Goal: Contribute content: Add original content to the website for others to see

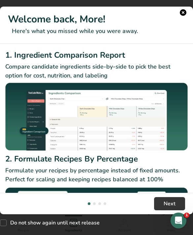
click at [184, 12] on h1 "Welcome back, More!" at bounding box center [96, 19] width 177 height 15
click at [186, 12] on button "New Features" at bounding box center [183, 12] width 7 height 7
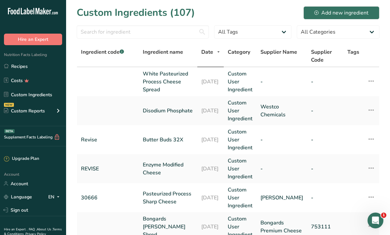
click at [50, 72] on link "Recipes" at bounding box center [33, 66] width 66 height 13
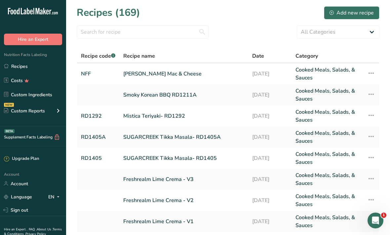
click at [193, 17] on button "Add new recipe" at bounding box center [351, 12] width 55 height 13
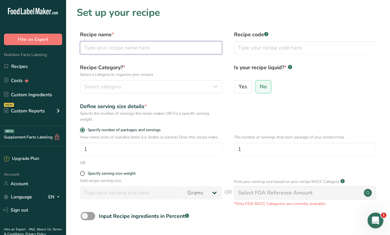
click at [193, 44] on input "text" at bounding box center [151, 47] width 142 height 13
type input "Denny’s Red Skin Mashed Potatoes"
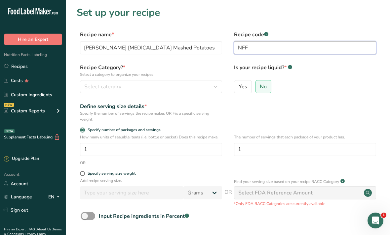
type input "NFF"
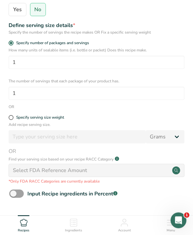
scroll to position [129, 0]
click at [44, 116] on div "Specify serving size weight" at bounding box center [40, 117] width 48 height 5
click at [13, 116] on input "Specify serving size weight" at bounding box center [11, 118] width 4 height 4
radio input "true"
radio input "false"
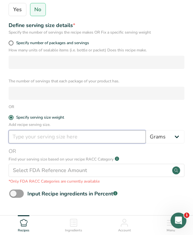
click at [117, 132] on input "number" at bounding box center [77, 136] width 137 height 13
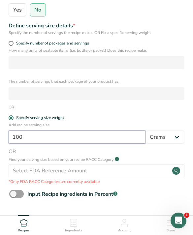
type input "100"
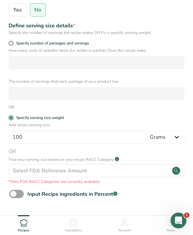
click at [104, 223] on span "Continue" at bounding box center [96, 225] width 21 height 8
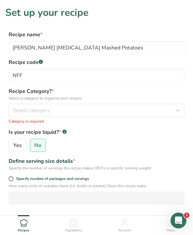
scroll to position [5, 0]
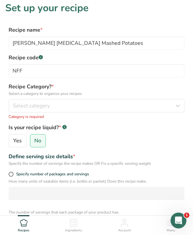
click at [138, 106] on div "Select category" at bounding box center [94, 106] width 163 height 8
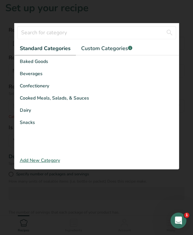
click at [142, 101] on div "Cooked Meals, Salads, & Sauces" at bounding box center [97, 98] width 164 height 12
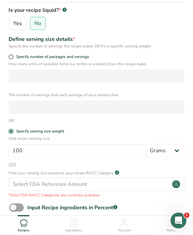
scroll to position [180, 0]
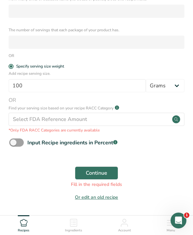
click at [105, 171] on span "Continue" at bounding box center [96, 173] width 21 height 8
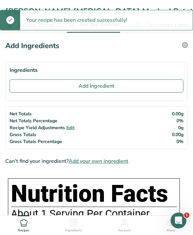
click at [139, 90] on button "Add Ingredient" at bounding box center [97, 86] width 174 height 13
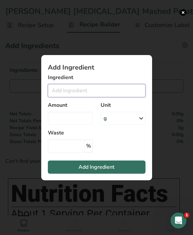
click at [121, 97] on input "Add ingredient modal" at bounding box center [97, 90] width 98 height 13
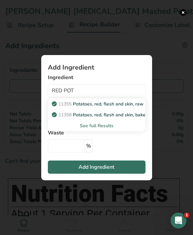
click at [69, 107] on span "11355" at bounding box center [64, 104] width 13 height 6
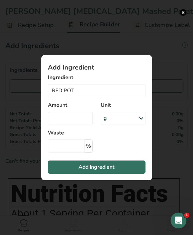
type input "Potatoes, red, flesh and skin, raw"
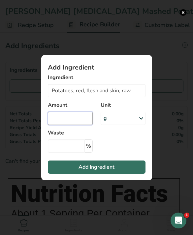
click at [66, 125] on input "Add ingredient modal" at bounding box center [70, 118] width 45 height 13
type input "0"
type input "60"
click at [111, 172] on button "Add Ingredient" at bounding box center [97, 167] width 98 height 13
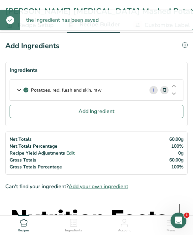
click at [49, 113] on button "Add Ingredient" at bounding box center [97, 111] width 174 height 13
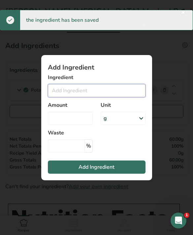
click at [76, 97] on input "Add ingredient modal" at bounding box center [97, 90] width 98 height 13
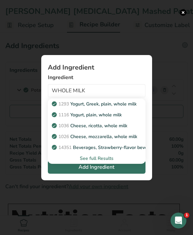
click at [103, 162] on div "See full Results" at bounding box center [96, 158] width 87 height 7
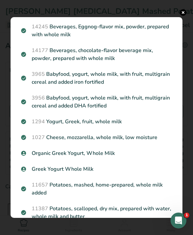
scroll to position [565, 0]
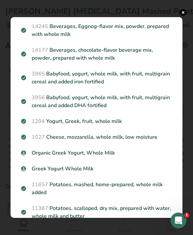
click at [186, 15] on button "Search results modal" at bounding box center [183, 12] width 7 height 7
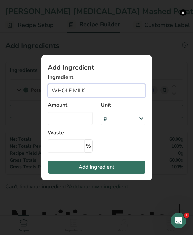
click at [63, 97] on input "WHOLE MILK" at bounding box center [97, 90] width 98 height 13
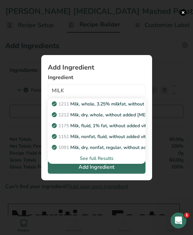
click at [89, 162] on div "See full Results" at bounding box center [96, 158] width 87 height 7
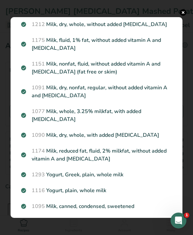
scroll to position [42, 0]
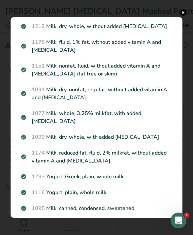
click at [132, 119] on div "1077 Milk, whole, 3.25% milkfat, with added vitamin D" at bounding box center [96, 118] width 159 height 24
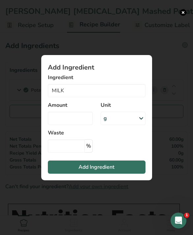
type input "Milk, whole, 3.25% milkfat, with added vitamin D"
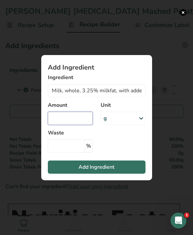
click at [70, 125] on input "Add ingredient modal" at bounding box center [70, 118] width 45 height 13
type input "20"
click at [134, 174] on button "Add Ingredient" at bounding box center [97, 167] width 98 height 13
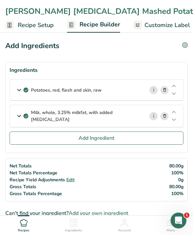
click at [124, 140] on button "Add Ingredient" at bounding box center [97, 138] width 174 height 13
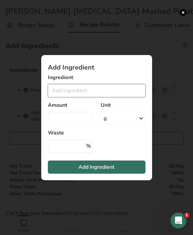
click at [128, 97] on input "Add ingredient modal" at bounding box center [97, 90] width 98 height 13
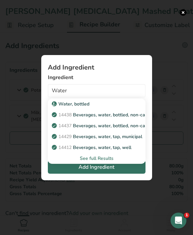
click at [127, 140] on p "14429 Beverages, water, tap, municipal" at bounding box center [97, 136] width 89 height 7
type input "Beverages, water, tap, municipal"
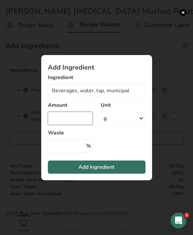
click at [85, 125] on input "Add ingredient modal" at bounding box center [70, 118] width 45 height 13
type input "15"
click at [123, 174] on button "Add Ingredient" at bounding box center [97, 167] width 98 height 13
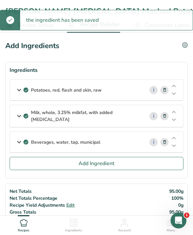
click at [132, 117] on p "Milk, whole, 3.25% milkfat, with added vitamin D" at bounding box center [85, 116] width 108 height 14
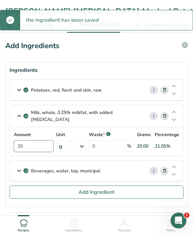
click at [36, 149] on input "20" at bounding box center [34, 147] width 40 height 12
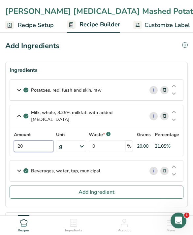
type input "2"
type input "15"
click at [129, 190] on button "Add Ingredient" at bounding box center [97, 192] width 174 height 13
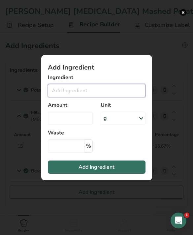
click at [129, 97] on input "Add ingredient modal" at bounding box center [97, 90] width 98 height 13
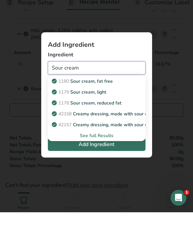
scroll to position [66, 0]
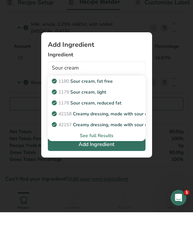
click at [106, 155] on div "See full Results" at bounding box center [96, 158] width 87 height 7
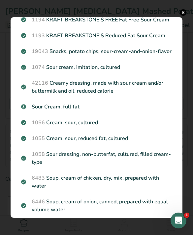
scroll to position [127, 0]
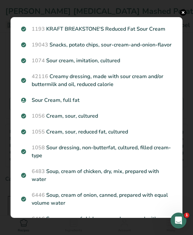
click at [151, 104] on p "Sour Cream, full fat" at bounding box center [96, 100] width 151 height 8
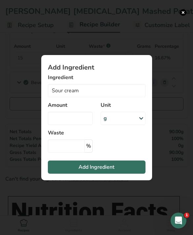
type input "Sour Cream, full fat"
click at [85, 125] on input "Add ingredient modal" at bounding box center [70, 118] width 45 height 13
type input "5"
click at [104, 171] on button "Add Ingredient" at bounding box center [97, 167] width 98 height 13
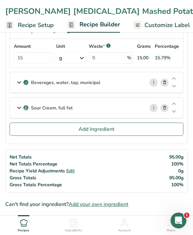
click at [129, 128] on button "Add Ingredient" at bounding box center [97, 129] width 174 height 13
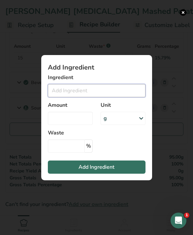
click at [121, 95] on input "Add ingredient modal" at bounding box center [97, 90] width 98 height 13
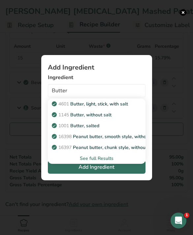
click at [111, 129] on div "1001 Butter, salted" at bounding box center [91, 126] width 77 height 7
type input "Butter, salted"
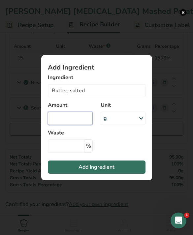
click at [79, 123] on input "Add ingredient modal" at bounding box center [70, 118] width 45 height 13
type input "2.5"
click at [113, 171] on span "Add Ingredient" at bounding box center [97, 167] width 36 height 8
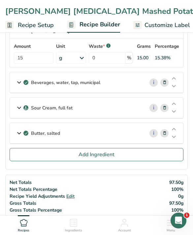
click at [129, 155] on button "Add Ingredient" at bounding box center [97, 154] width 174 height 13
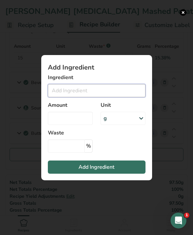
click at [123, 95] on input "Add ingredient modal" at bounding box center [97, 90] width 98 height 13
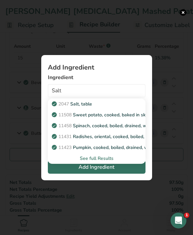
click at [114, 108] on div "2047 Salt, table" at bounding box center [91, 104] width 77 height 7
type input "Salt, table"
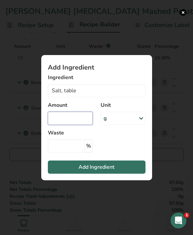
click at [74, 125] on input "Add ingredient modal" at bounding box center [70, 118] width 45 height 13
type input "1.5"
click at [119, 174] on button "Add Ingredient" at bounding box center [97, 167] width 98 height 13
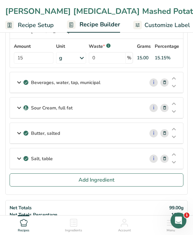
click at [155, 179] on button "Add Ingredient" at bounding box center [97, 180] width 174 height 13
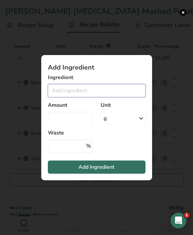
click at [123, 97] on input "Add ingredient modal" at bounding box center [97, 90] width 98 height 13
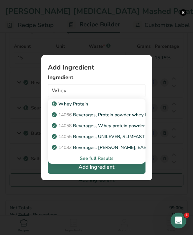
click at [64, 108] on p "Whey Protein" at bounding box center [70, 104] width 35 height 7
type input "Whey Protein"
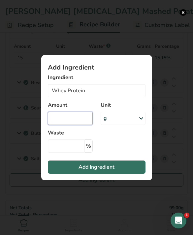
click at [65, 125] on input "Add ingredient modal" at bounding box center [70, 118] width 45 height 13
type input "0.8"
click at [124, 174] on button "Add Ingredient" at bounding box center [97, 167] width 98 height 13
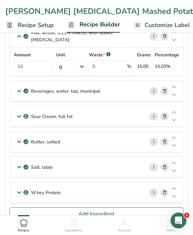
scroll to position [77, 0]
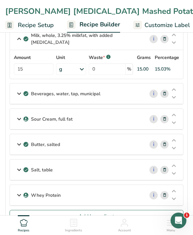
click at [21, 142] on icon at bounding box center [19, 145] width 8 height 12
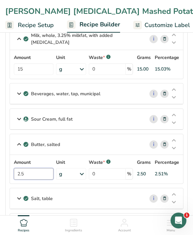
click at [32, 171] on input "2.5" at bounding box center [34, 174] width 40 height 12
type input "2"
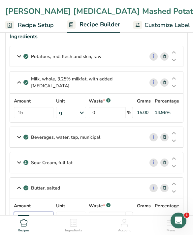
scroll to position [0, 0]
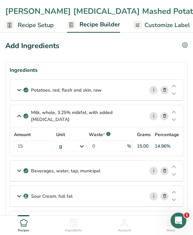
type input "3"
click at [32, 90] on p "Potatoes, red, flesh and skin, raw" at bounding box center [66, 90] width 71 height 7
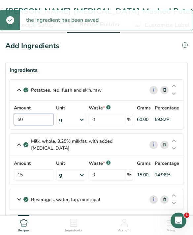
click at [28, 120] on input "60" at bounding box center [34, 120] width 40 height 12
type input "6"
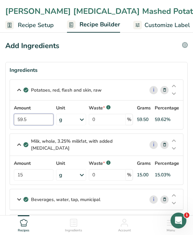
type input "59.5"
click at [50, 50] on div "Add Ingredients" at bounding box center [32, 46] width 54 height 11
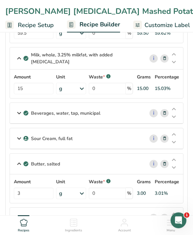
scroll to position [87, 0]
click at [29, 110] on div "Beverages, water, tap, municipal" at bounding box center [77, 113] width 134 height 20
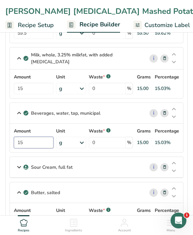
click at [24, 142] on input "15" at bounding box center [34, 143] width 40 height 12
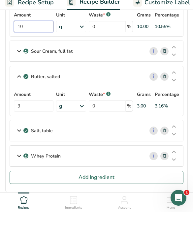
scroll to position [190, 0]
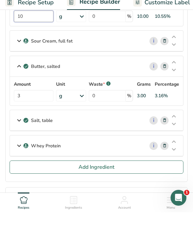
type input "10"
click at [42, 182] on div "Ingredients Potatoes, red, flesh and skin, raw i Amount 59.5 Unit g Portions 0.…" at bounding box center [96, 63] width 183 height 382
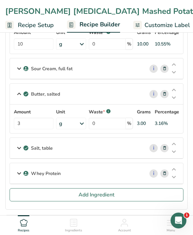
scroll to position [191, 0]
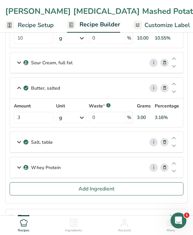
click at [20, 143] on icon at bounding box center [19, 142] width 8 height 12
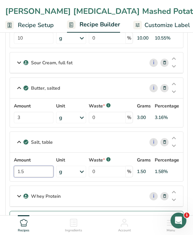
click at [29, 166] on input "1.5" at bounding box center [34, 172] width 40 height 12
click at [6, 145] on section "Ingredients Potatoes, red, flesh and skin, raw i Amount 59.5 Unit g Portions 0.…" at bounding box center [96, 52] width 183 height 362
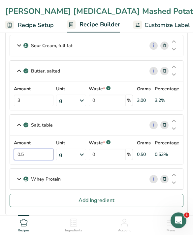
click at [30, 151] on input "0.5" at bounding box center [34, 155] width 40 height 12
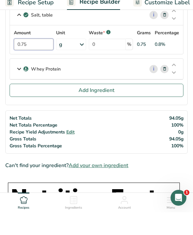
scroll to position [304, 0]
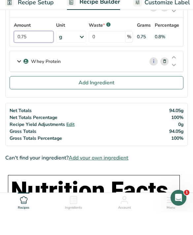
type input "0.75"
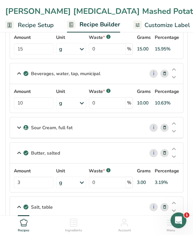
scroll to position [126, 0]
click at [19, 124] on icon at bounding box center [19, 128] width 8 height 12
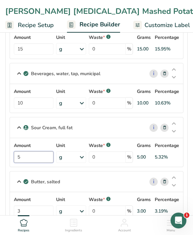
click at [23, 155] on input "5" at bounding box center [34, 158] width 40 height 12
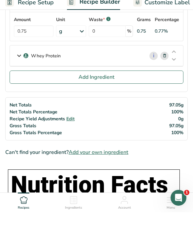
scroll to position [355, 0]
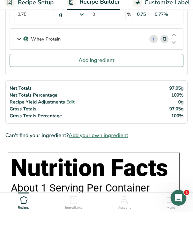
type input "8"
click at [16, 155] on div "Can't find your ingredient? Add your own ingredient" at bounding box center [96, 159] width 183 height 8
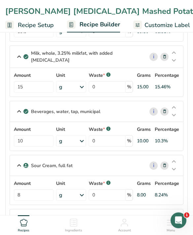
scroll to position [81, 0]
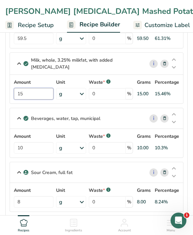
click at [47, 96] on input "15" at bounding box center [34, 94] width 40 height 12
type input "16"
click at [72, 54] on div "Milk, whole, 3.25% milkfat, with added vitamin D i Amount 16 Unit g Portions 1 …" at bounding box center [97, 79] width 174 height 52
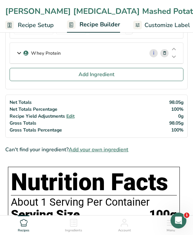
scroll to position [349, 0]
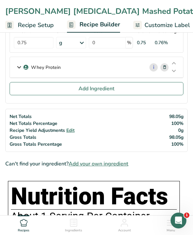
click at [133, 91] on button "Add Ingredient" at bounding box center [97, 88] width 174 height 13
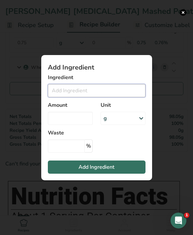
click at [133, 86] on input "Add ingredient modal" at bounding box center [97, 90] width 98 height 13
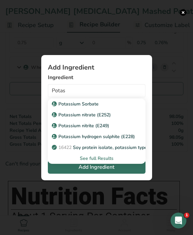
click at [111, 102] on div "Potassium Sorbate" at bounding box center [91, 104] width 77 height 7
type input "Potassium Sorbate"
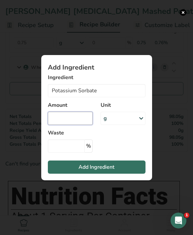
click at [81, 121] on input "Add ingredient modal" at bounding box center [70, 118] width 45 height 13
type input "0.05"
click at [122, 165] on button "Add Ingredient" at bounding box center [97, 167] width 98 height 13
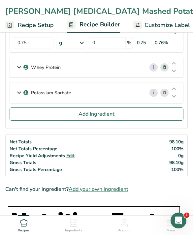
click at [138, 110] on button "Add Ingredient" at bounding box center [97, 114] width 174 height 13
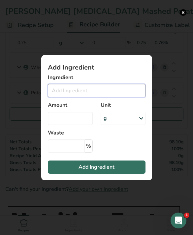
click at [118, 92] on input "Add ingredient modal" at bounding box center [97, 90] width 98 height 13
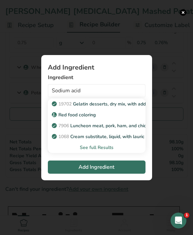
click at [108, 151] on div "See full Results" at bounding box center [96, 147] width 87 height 7
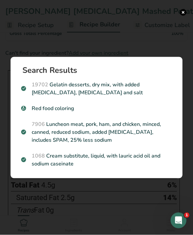
scroll to position [485, 0]
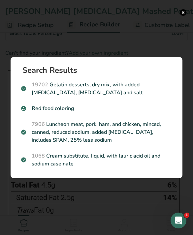
click at [166, 48] on div "Search results modal" at bounding box center [96, 117] width 193 height 235
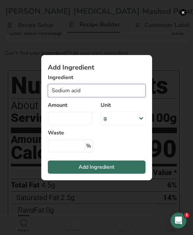
click at [116, 97] on input "Sodium acid" at bounding box center [97, 90] width 98 height 13
click at [120, 97] on input "Sodium acid" at bounding box center [97, 90] width 98 height 13
click at [126, 97] on input "Sodium acid" at bounding box center [97, 90] width 98 height 13
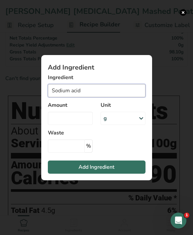
scroll to position [460, 0]
click at [78, 97] on input "Sodium acid" at bounding box center [97, 90] width 98 height 13
type input "Pyrophos"
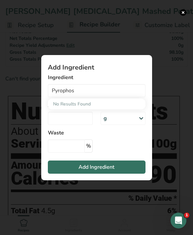
click at [181, 14] on button "Add ingredient modal" at bounding box center [183, 12] width 7 height 7
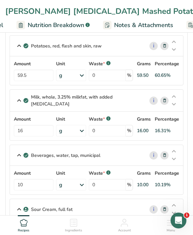
scroll to position [0, 184]
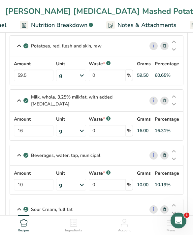
click at [79, 26] on span "Nutrition Breakdown" at bounding box center [59, 25] width 56 height 9
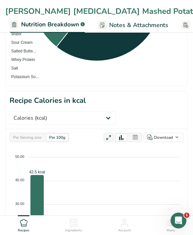
scroll to position [279, 0]
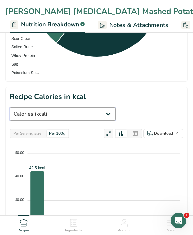
click at [116, 108] on select "Weight (g) Calories (kcal) Energy KJ (kj) Total Fat (g) Saturated Fat (g) Trans…" at bounding box center [63, 114] width 106 height 13
select select "Total Fat"
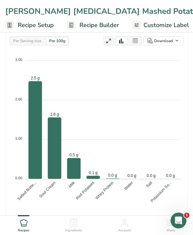
scroll to position [0, 0]
click at [100, 28] on span "Recipe Builder" at bounding box center [100, 25] width 40 height 9
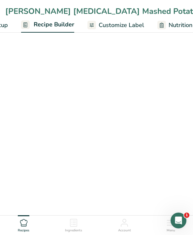
scroll to position [0, 58]
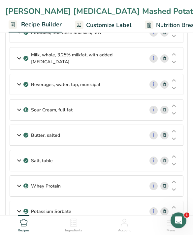
click at [131, 58] on p "Milk, whole, 3.25% milkfat, with added vitamin D" at bounding box center [85, 59] width 108 height 14
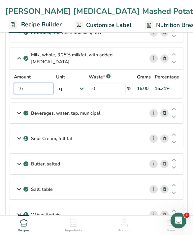
click at [30, 92] on input "16" at bounding box center [34, 89] width 40 height 12
type input "13"
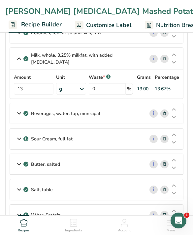
click at [108, 194] on div "Salt, table" at bounding box center [77, 190] width 134 height 20
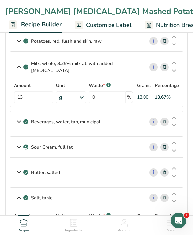
scroll to position [49, 0]
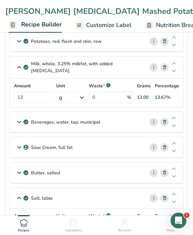
click at [76, 152] on div "Sour Cream, full fat" at bounding box center [77, 147] width 134 height 20
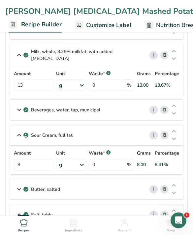
scroll to position [62, 0]
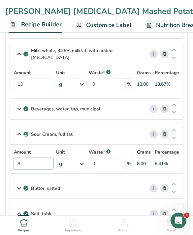
click at [24, 161] on input "8" at bounding box center [34, 164] width 40 height 12
type input "6"
click at [97, 118] on div "Beverages, water, tap, municipal i" at bounding box center [96, 109] width 173 height 21
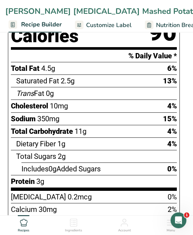
scroll to position [545, 0]
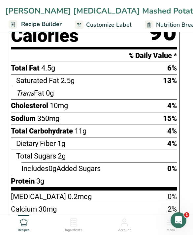
click at [127, 182] on div "Protein 3g" at bounding box center [94, 181] width 166 height 13
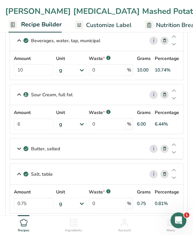
scroll to position [134, 0]
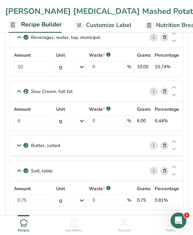
click at [119, 152] on div "Butter, salted" at bounding box center [77, 145] width 134 height 20
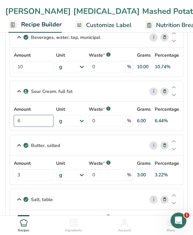
click at [35, 118] on input "6" at bounding box center [34, 121] width 40 height 12
type input "7"
click at [124, 83] on div "Sour Cream, full fat i Amount 7 Unit g Weight Units g kg mg See more Volume Uni…" at bounding box center [97, 106] width 174 height 50
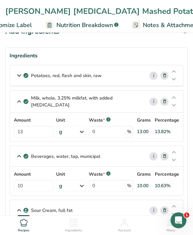
scroll to position [0, 158]
click at [106, 29] on span "Nutrition Breakdown" at bounding box center [84, 25] width 56 height 9
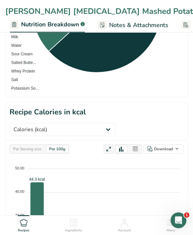
scroll to position [264, 0]
click at [116, 123] on select "Weight (g) Calories (kcal) Energy KJ (kj) Total Fat (g) Saturated Fat (g) Trans…" at bounding box center [63, 129] width 106 height 13
select select "Dietary Fiber"
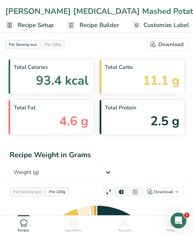
scroll to position [0, 0]
click at [95, 21] on span "Recipe Builder" at bounding box center [100, 25] width 40 height 9
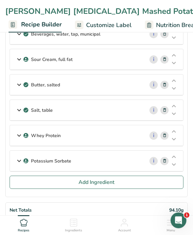
scroll to position [88, 0]
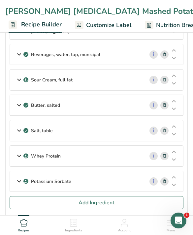
click at [28, 152] on div "Whey Protein" at bounding box center [77, 156] width 134 height 20
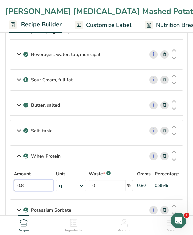
click at [31, 184] on input "0.8" at bounding box center [34, 186] width 40 height 12
click at [33, 131] on p "Salt, table" at bounding box center [42, 130] width 22 height 7
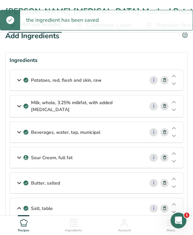
scroll to position [0, 0]
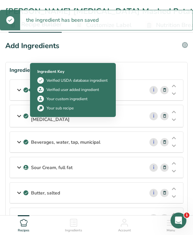
click at [21, 86] on icon at bounding box center [19, 90] width 8 height 12
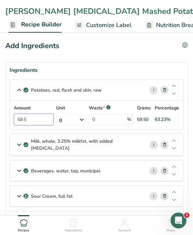
click at [29, 119] on input "59.5" at bounding box center [34, 120] width 40 height 12
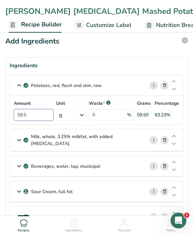
scroll to position [1, 0]
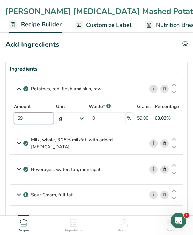
type input "5"
type input "65"
click at [115, 69] on div "Ingredients" at bounding box center [97, 69] width 174 height 8
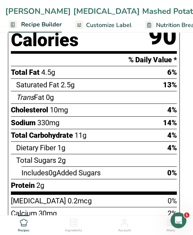
scroll to position [513, 0]
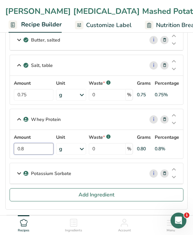
click at [31, 148] on input "0.8" at bounding box center [34, 149] width 40 height 12
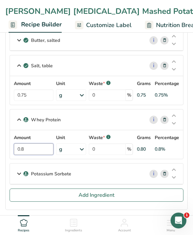
type input "0"
type input "1.2"
click at [37, 94] on div "Amount 0.75 Unit g Portions 1 tsp 1 tbsp 1 cup See more Weight Units g kg mg Se…" at bounding box center [96, 90] width 165 height 21
type input "1.2"
click at [95, 113] on div "Whey Protein i Amount 1.2 Unit g Weight Units g kg mg See more Volume Units l V…" at bounding box center [97, 134] width 174 height 50
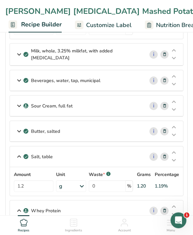
scroll to position [89, 0]
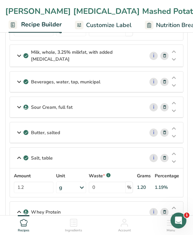
click at [156, 32] on link "Nutrition Breakdown .a-a{fill:#347362;}.b-a{fill:#fff;}" at bounding box center [181, 25] width 73 height 15
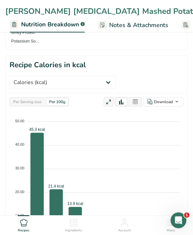
scroll to position [311, 0]
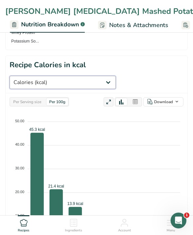
click at [116, 76] on select "Weight (g) Calories (kcal) Energy KJ (kj) Total Fat (g) Saturated Fat (g) Trans…" at bounding box center [63, 82] width 106 height 13
select select "Dietary Fiber"
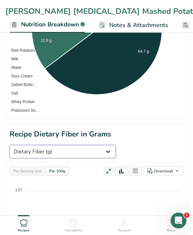
scroll to position [232, 0]
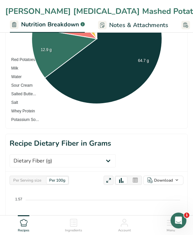
click at [34, 177] on div "Per Serving size" at bounding box center [27, 180] width 33 height 7
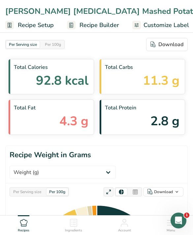
scroll to position [0, 0]
click at [37, 25] on span "Recipe Setup" at bounding box center [36, 25] width 36 height 9
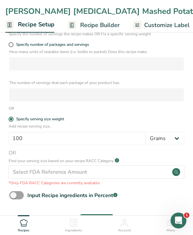
scroll to position [143, 0]
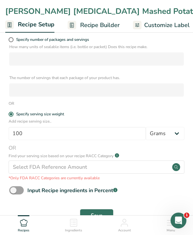
click at [16, 189] on span at bounding box center [16, 191] width 15 height 8
click at [14, 189] on input "Input Recipe ingredients in Percent .a-a{fill:#347362;}.b-a{fill:#fff;}" at bounding box center [11, 191] width 4 height 4
checkbox input "true"
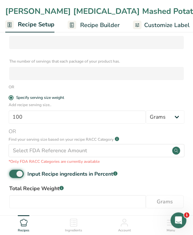
scroll to position [172, 0]
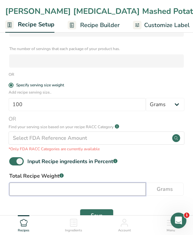
click at [31, 186] on input "number" at bounding box center [77, 189] width 137 height 13
type input "100"
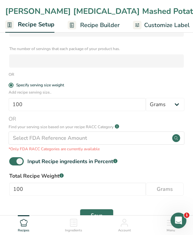
click at [92, 211] on button "Save" at bounding box center [97, 215] width 34 height 13
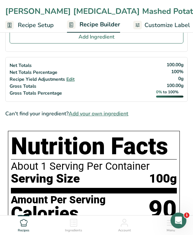
scroll to position [246, 0]
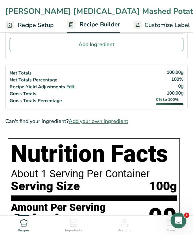
click at [36, 25] on span "Recipe Setup" at bounding box center [36, 25] width 36 height 9
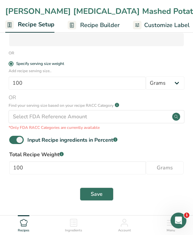
scroll to position [194, 0]
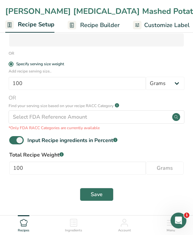
click at [19, 139] on span at bounding box center [16, 140] width 15 height 8
click at [14, 139] on input "Input Recipe ingredients in Percent .a-a{fill:#347362;}.b-a{fill:#fff;}" at bounding box center [11, 140] width 4 height 4
checkbox input "false"
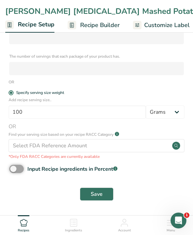
scroll to position [164, 0]
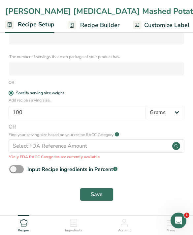
click at [91, 192] on span "Save" at bounding box center [97, 195] width 12 height 8
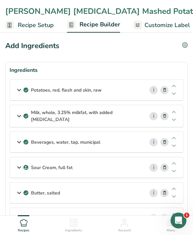
click at [154, 91] on link "i" at bounding box center [154, 90] width 8 height 8
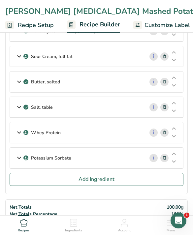
scroll to position [109, 0]
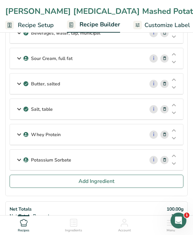
click at [95, 108] on div "Salt, table" at bounding box center [77, 109] width 134 height 20
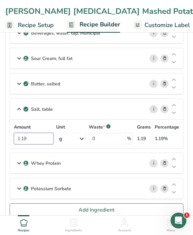
click at [49, 138] on input "1.19" at bounding box center [34, 139] width 40 height 12
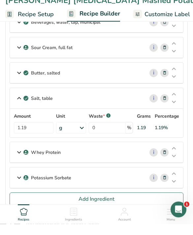
click at [17, 158] on icon at bounding box center [19, 164] width 8 height 12
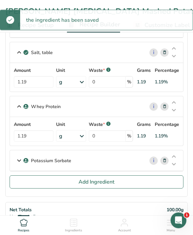
scroll to position [166, 0]
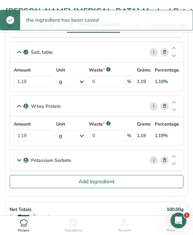
click at [63, 179] on button "Add Ingredient" at bounding box center [97, 181] width 174 height 13
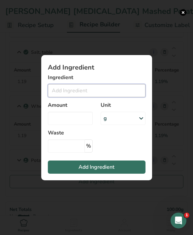
click at [130, 95] on input "Add ingredient modal" at bounding box center [97, 90] width 98 height 13
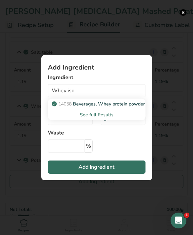
click at [105, 119] on div "See full Results" at bounding box center [96, 115] width 87 height 7
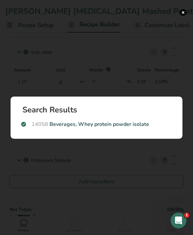
click at [141, 132] on div "14058 Beverages, Whey protein powder isolate" at bounding box center [96, 125] width 159 height 16
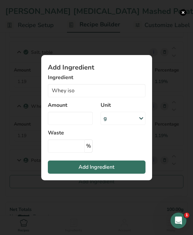
type input "Beverages, Whey protein powder isolate"
click at [129, 149] on section "Add Ingredient Ingredient Beverages, Whey protein powder isolate 14058 Beverage…" at bounding box center [96, 118] width 111 height 126
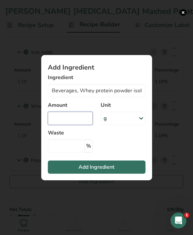
click at [88, 125] on input "Add ingredient modal" at bounding box center [70, 118] width 45 height 13
type input "1.19"
click at [138, 174] on button "Add Ingredient" at bounding box center [97, 167] width 98 height 13
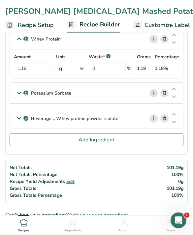
scroll to position [221, 0]
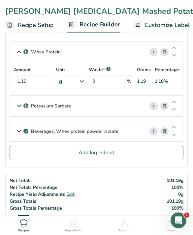
click at [154, 52] on link "i" at bounding box center [154, 52] width 8 height 8
click at [154, 132] on link "i" at bounding box center [154, 131] width 8 height 8
click at [164, 133] on icon at bounding box center [164, 131] width 5 height 7
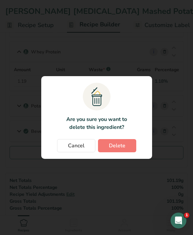
click at [130, 147] on button "Delete" at bounding box center [117, 145] width 38 height 13
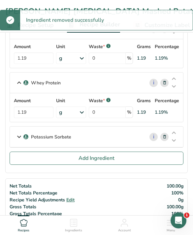
scroll to position [190, 0]
click at [152, 81] on link "i" at bounding box center [154, 83] width 8 height 8
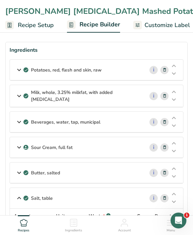
scroll to position [19, 0]
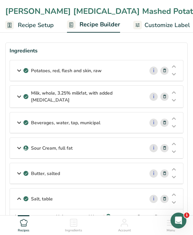
click at [119, 69] on div "Potatoes, red, flesh and skin, raw" at bounding box center [77, 70] width 134 height 20
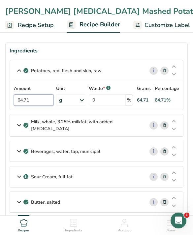
click at [40, 100] on input "64.71" at bounding box center [34, 100] width 40 height 12
type input "65"
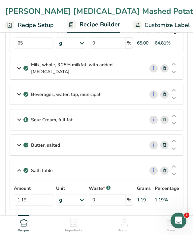
scroll to position [76, 0]
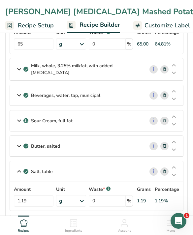
click at [50, 67] on p "Milk, whole, 3.25% milkfat, with added vitamin D" at bounding box center [85, 69] width 108 height 14
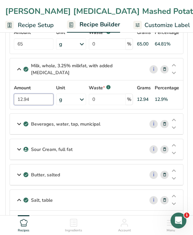
click at [44, 94] on input "12.94" at bounding box center [34, 100] width 40 height 12
click at [100, 158] on div "Sour Cream, full fat" at bounding box center [77, 149] width 134 height 20
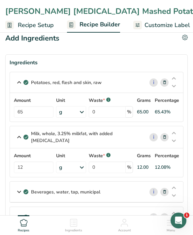
scroll to position [12, 0]
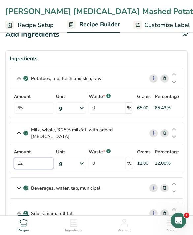
click at [48, 167] on input "12" at bounding box center [34, 164] width 40 height 12
type input "10"
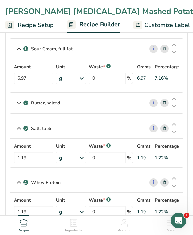
scroll to position [176, 0]
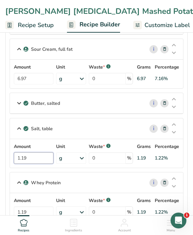
click at [40, 160] on input "1.19" at bounding box center [34, 159] width 40 height 12
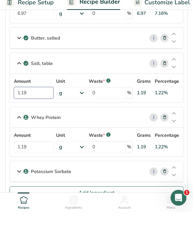
scroll to position [219, 0]
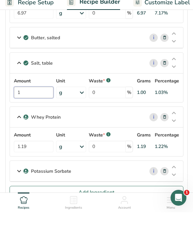
type input "1"
click at [48, 155] on div "Amount 1.19 Unit g Weight Units g kg mg See more Volume Units l Volume units re…" at bounding box center [96, 165] width 165 height 21
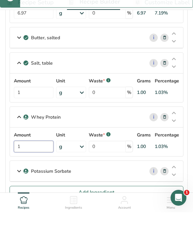
type input "1"
click at [117, 102] on div "Potatoes, red, flesh and skin, raw i Amount 65 Unit g Portions 0.5 cup, diced 1…" at bounding box center [97, 35] width 174 height 348
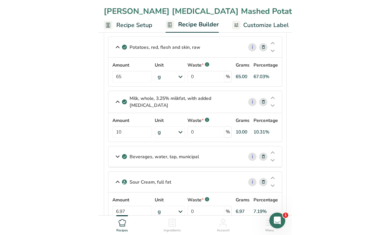
scroll to position [0, 0]
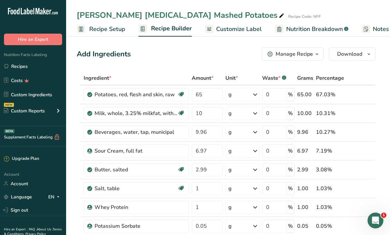
click at [55, 95] on link "Custom Ingredients" at bounding box center [33, 95] width 66 height 13
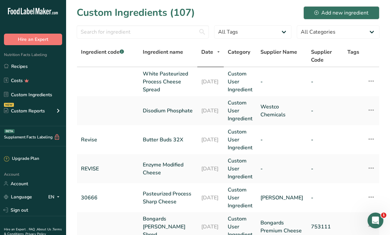
click at [193, 15] on div "Add new ingredient" at bounding box center [341, 13] width 54 height 8
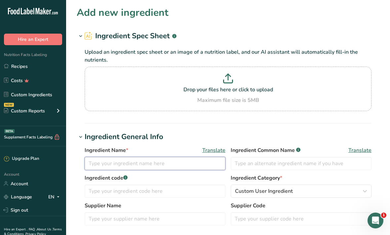
click at [193, 162] on input "text" at bounding box center [155, 163] width 141 height 13
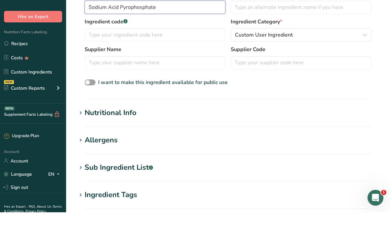
scroll to position [138, 0]
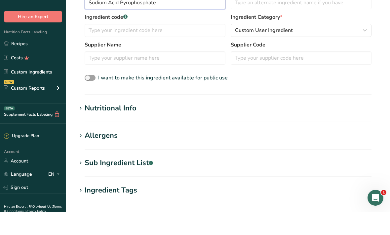
type input "Sodium Acid Pyrophosphate"
click at [193, 98] on section "Add new ingredient Ingredient Spec Sheet .a-a{fill:#347362;}.b-a{fill:#fff;} Up…" at bounding box center [228, 102] width 324 height 480
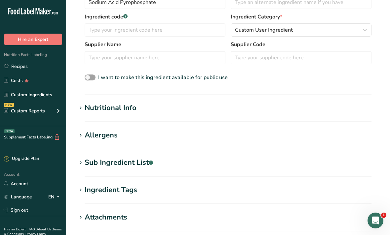
click at [193, 111] on h1 "Nutritional Info" at bounding box center [228, 108] width 303 height 11
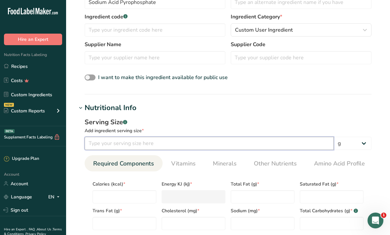
click at [193, 150] on input "number" at bounding box center [209, 143] width 249 height 13
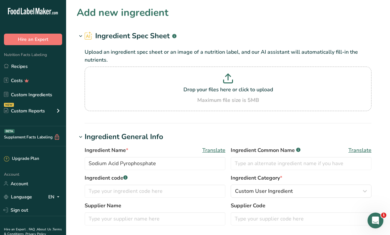
scroll to position [176, 0]
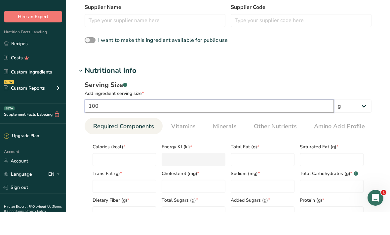
type input "100"
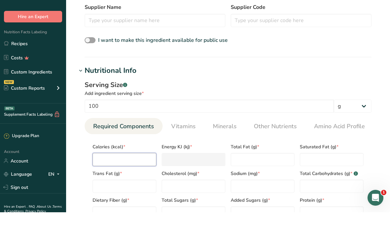
click at [143, 176] on input "number" at bounding box center [124, 182] width 64 height 13
type input "0"
type KJ "0"
type input "0"
type Fat "0"
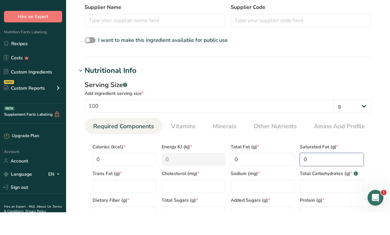
type Fat "0"
type input "0"
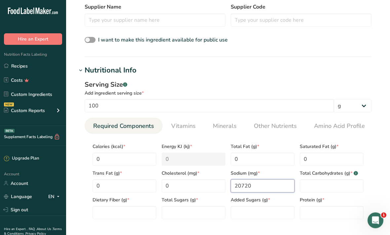
scroll to position [198, 0]
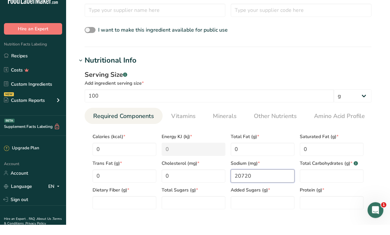
type input "20720"
click at [193, 180] on Carbohydrates "number" at bounding box center [332, 186] width 64 height 13
type Carbohydrates "0"
type Fiber "0"
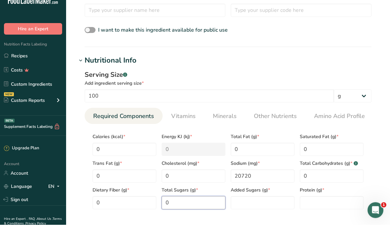
type Sugars "0"
type input "0"
click at [193, 119] on link "Minerals" at bounding box center [224, 127] width 29 height 17
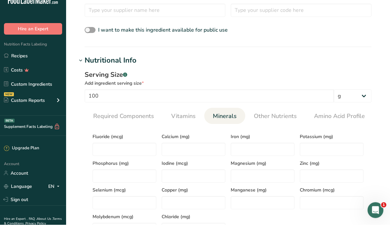
scroll to position [209, 0]
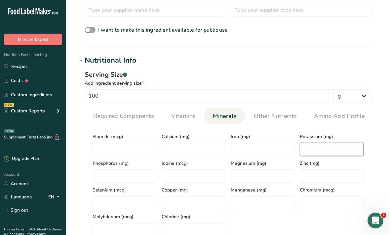
click at [193, 149] on input "number" at bounding box center [332, 149] width 64 height 13
type input "28"
click at [193, 72] on div "Serving Size .a-a{fill:#347362;}.b-a{fill:#fff;}" at bounding box center [228, 75] width 287 height 10
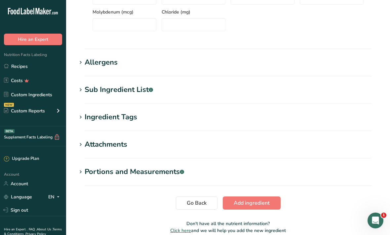
click at [193, 207] on span "Add ingredient" at bounding box center [251, 203] width 36 height 8
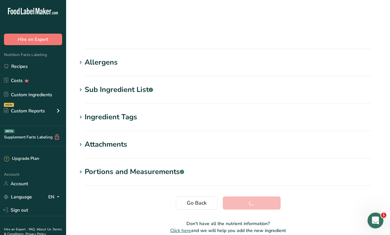
scroll to position [65, 0]
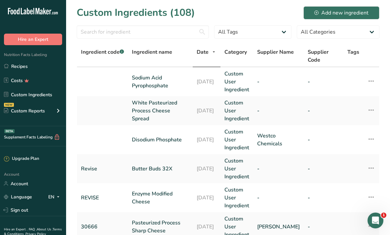
click at [51, 66] on link "Recipes" at bounding box center [33, 66] width 66 height 13
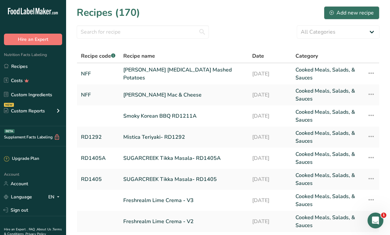
click at [193, 75] on link "Denny’s Red Skin Mashed Potatoes" at bounding box center [183, 74] width 121 height 16
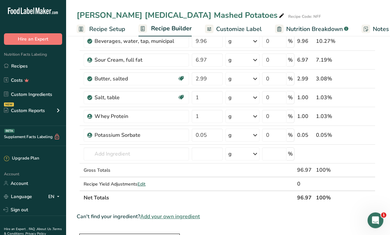
scroll to position [97, 0]
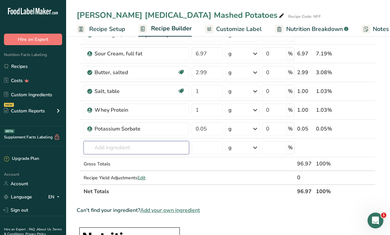
click at [170, 152] on input "text" at bounding box center [136, 147] width 105 height 13
click at [157, 162] on div "Sodium Acid Pyrophosphate" at bounding box center [131, 161] width 84 height 7
type input "Sodium Acid Pyrophosphate"
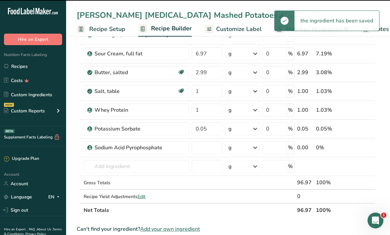
type input "0"
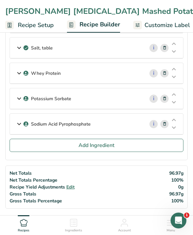
scroll to position [172, 0]
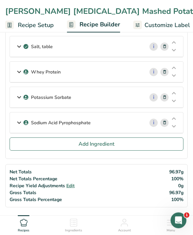
click at [113, 99] on div "Potassium Sorbate" at bounding box center [77, 98] width 134 height 20
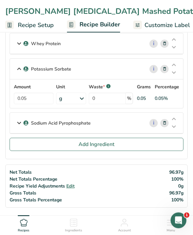
click at [137, 128] on div "Sodium Acid Pyrophosphate" at bounding box center [77, 123] width 134 height 20
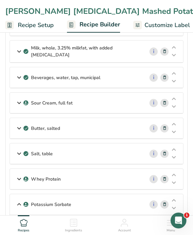
scroll to position [62, 0]
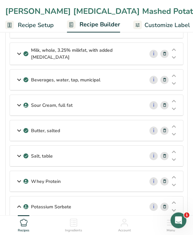
click at [145, 85] on div "i" at bounding box center [163, 80] width 39 height 20
click at [131, 80] on div "Beverages, water, tap, municipal" at bounding box center [77, 80] width 134 height 20
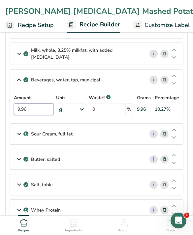
click at [46, 108] on input "9.96" at bounding box center [34, 110] width 40 height 12
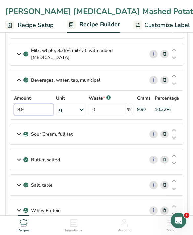
type input "9"
type input "10"
click at [122, 178] on div "Salt, table" at bounding box center [77, 185] width 134 height 20
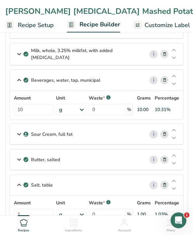
scroll to position [56, 0]
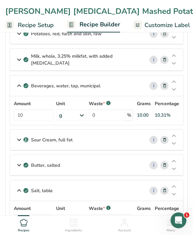
click at [108, 139] on div "Sour Cream, full fat" at bounding box center [77, 140] width 134 height 20
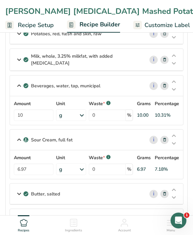
scroll to position [55, 0]
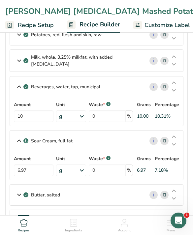
click at [110, 192] on div "Butter, salted" at bounding box center [77, 195] width 134 height 20
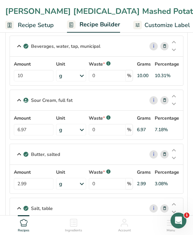
scroll to position [110, 0]
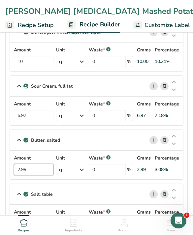
click at [45, 172] on input "2.99" at bounding box center [34, 170] width 40 height 12
type input "2.7"
click at [102, 138] on div "Butter, salted i Amount 2.7 Unit g Portions 1 pat (1" sq, 1/3" high) 1 tbsp 1 c…" at bounding box center [97, 155] width 174 height 50
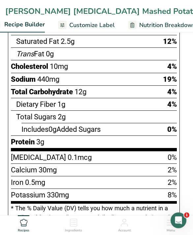
scroll to position [0, 84]
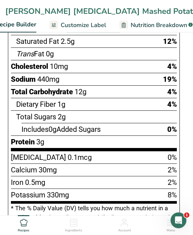
click at [169, 24] on span "Nutrition Breakdown" at bounding box center [159, 25] width 56 height 9
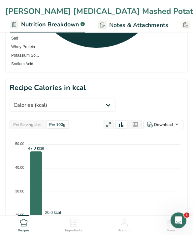
scroll to position [262, 0]
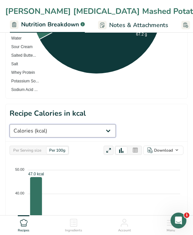
click at [116, 125] on select "Weight (g) Calories (kcal) Energy KJ (kj) Total Fat (g) Saturated Fat (g) Trans…" at bounding box center [63, 131] width 106 height 13
select select "Protein"
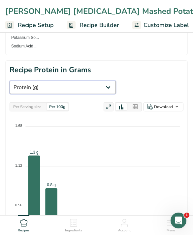
scroll to position [0, 0]
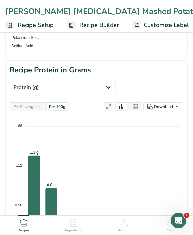
click at [98, 24] on span "Recipe Builder" at bounding box center [100, 25] width 40 height 9
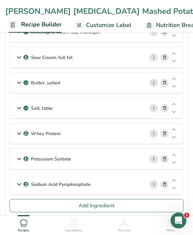
scroll to position [77, 0]
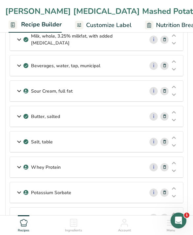
click at [122, 160] on div "Whey Protein" at bounding box center [77, 167] width 134 height 20
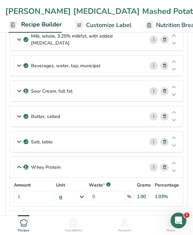
click at [135, 144] on div "Salt, table" at bounding box center [77, 142] width 134 height 20
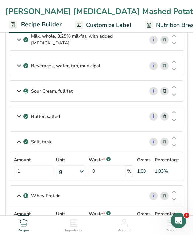
click at [137, 91] on div "Sour Cream, full fat" at bounding box center [77, 91] width 134 height 20
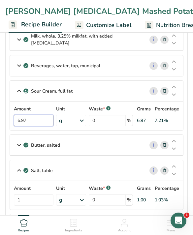
click at [46, 118] on input "6.97" at bounding box center [34, 121] width 40 height 12
type input "6.5"
click at [123, 62] on div "Beverages, water, tap, municipal" at bounding box center [77, 65] width 134 height 20
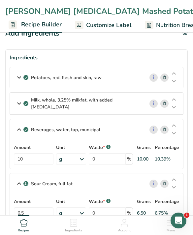
scroll to position [16, 0]
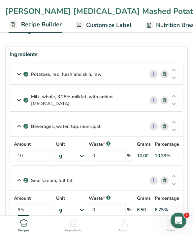
click at [125, 101] on p "Milk, whole, 3.25% milkfat, with added vitamin D" at bounding box center [85, 100] width 108 height 14
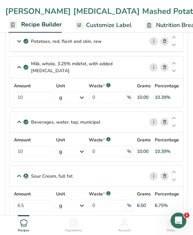
scroll to position [32, 0]
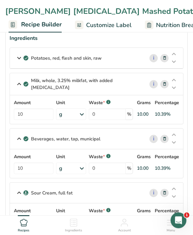
click at [136, 48] on div "Potatoes, red, flesh and skin, raw" at bounding box center [77, 58] width 134 height 20
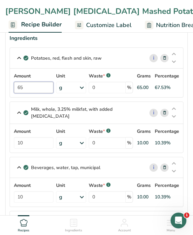
click at [38, 89] on input "65" at bounding box center [34, 88] width 40 height 12
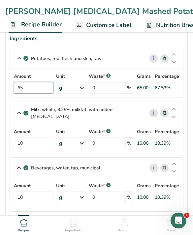
type input "6"
type input "63"
click at [116, 49] on div "Potatoes, red, flesh and skin, raw i Amount 63 Unit g Portions 0.5 cup, diced 1…" at bounding box center [97, 73] width 174 height 50
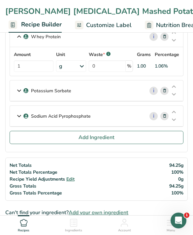
scroll to position [198, 0]
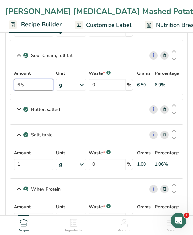
click at [47, 82] on input "6.5" at bounding box center [34, 85] width 40 height 12
type input "6.0"
click at [121, 48] on div "Sour Cream, full fat i Amount 6.0 Unit g Weight Units g kg mg See more Volume U…" at bounding box center [97, 70] width 174 height 50
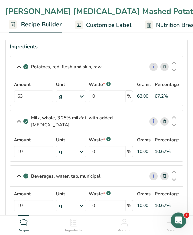
scroll to position [0, 0]
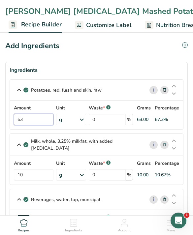
click at [40, 119] on input "63" at bounding box center [34, 120] width 40 height 12
click at [44, 123] on input "60" at bounding box center [34, 120] width 40 height 12
type input "6"
type input "56"
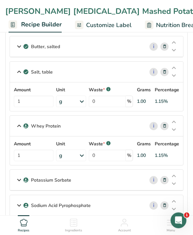
scroll to position [245, 0]
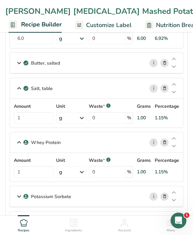
click at [133, 59] on div "Butter, salted" at bounding box center [77, 63] width 134 height 20
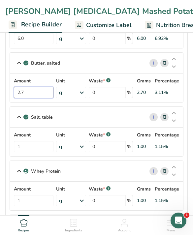
click at [39, 87] on input "2.7" at bounding box center [34, 93] width 40 height 12
click at [131, 65] on div "Butter, salted i Amount 2.5 Unit g Portions 1 pat (1" sq, 1/3" high) 1 tbsp 1 c…" at bounding box center [97, 78] width 174 height 50
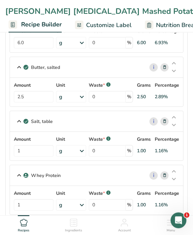
scroll to position [231, 0]
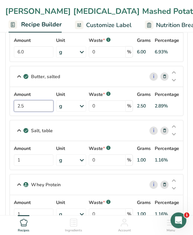
click at [36, 110] on input "2.5" at bounding box center [34, 107] width 40 height 12
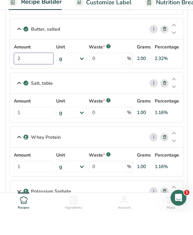
scroll to position [291, 0]
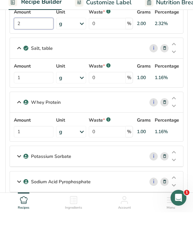
type input "2"
click at [120, 169] on div "Potassium Sorbate" at bounding box center [77, 179] width 134 height 20
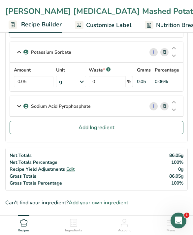
scroll to position [419, 0]
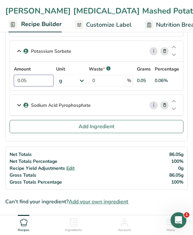
click at [47, 78] on input "0.05" at bounding box center [34, 81] width 40 height 12
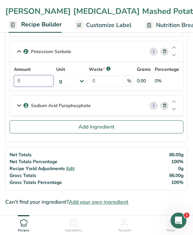
type input "4"
click at [115, 156] on div "Net Totals Net Totals Percentage Recipe Yield Adjustments Edit Gross Totals Gro…" at bounding box center [96, 168] width 183 height 43
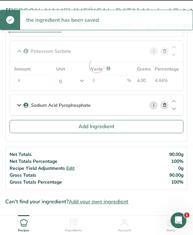
scroll to position [419, 0]
click at [47, 79] on div at bounding box center [96, 66] width 173 height 50
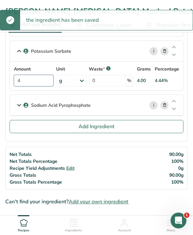
click at [37, 85] on input "4" at bounding box center [34, 81] width 40 height 12
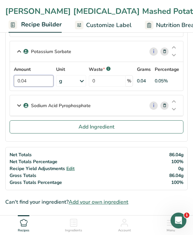
type input "0.04"
click at [113, 149] on div "Net Totals Net Totals Percentage Recipe Yield Adjustments Edit Gross Totals Gro…" at bounding box center [96, 168] width 183 height 43
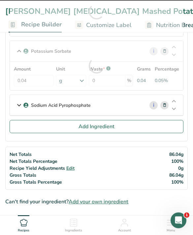
scroll to position [419, 0]
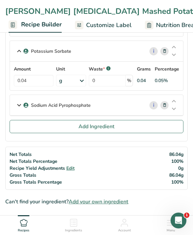
click at [100, 112] on div "Sodium Acid Pyrophosphate" at bounding box center [77, 105] width 134 height 20
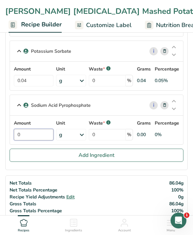
click at [45, 129] on input "0" at bounding box center [34, 135] width 40 height 12
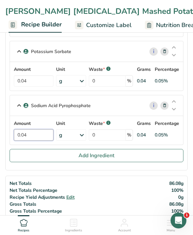
type input "0.04"
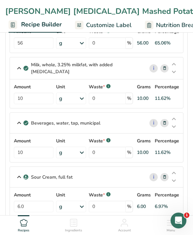
scroll to position [63, 0]
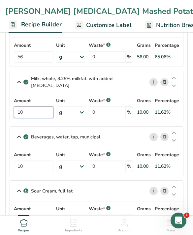
click at [24, 115] on input "10" at bounding box center [34, 113] width 40 height 12
type input "12"
click at [137, 73] on div "Milk, whole, 3.25% milkfat, with added vitamin D i Amount 12 Unit g Portions 1 …" at bounding box center [97, 97] width 174 height 52
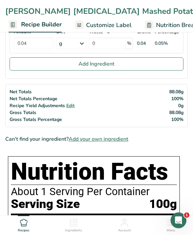
scroll to position [508, 0]
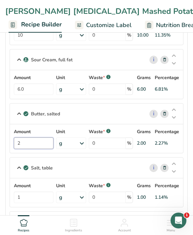
click at [48, 141] on input "2" at bounding box center [34, 144] width 40 height 12
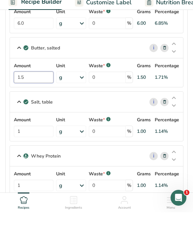
scroll to position [239, 0]
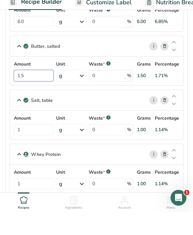
type input "1.5"
click at [115, 167] on div "Whey Protein i Amount 1 Unit g Weight Units g kg mg See more Volume Units l Vol…" at bounding box center [97, 192] width 174 height 50
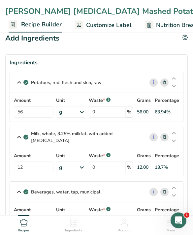
scroll to position [0, 0]
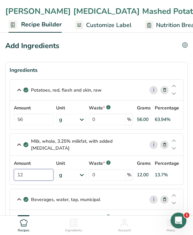
click at [38, 179] on input "12" at bounding box center [34, 175] width 40 height 12
type input "15"
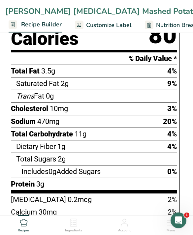
scroll to position [712, 0]
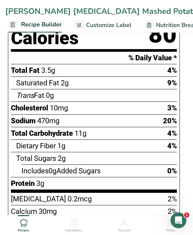
click at [163, 28] on span "Nutrition Breakdown" at bounding box center [184, 25] width 56 height 9
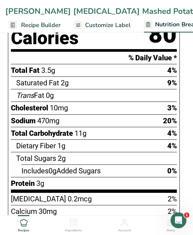
scroll to position [712, 0]
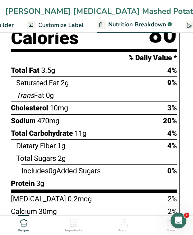
select select "Calories"
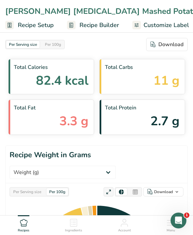
scroll to position [0, 0]
click at [83, 28] on span "Recipe Builder" at bounding box center [100, 25] width 40 height 9
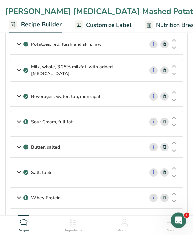
scroll to position [63, 0]
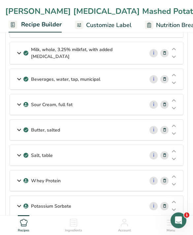
click at [40, 55] on p "Milk, whole, 3.25% milkfat, with added vitamin D" at bounding box center [85, 54] width 108 height 14
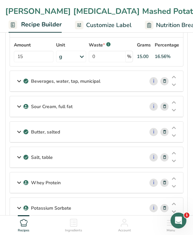
scroll to position [86, 0]
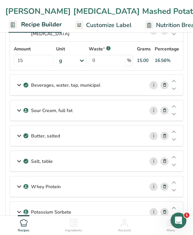
click at [21, 114] on icon at bounding box center [19, 111] width 8 height 12
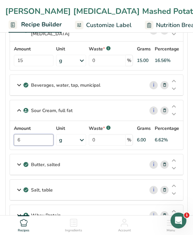
click at [29, 137] on input "6" at bounding box center [34, 140] width 40 height 12
type input "8"
click at [84, 86] on p "Beverages, water, tap, municipal" at bounding box center [65, 85] width 69 height 7
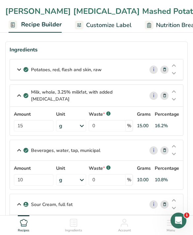
scroll to position [20, 0]
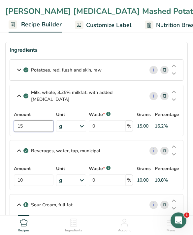
click at [27, 125] on input "15" at bounding box center [34, 127] width 40 height 12
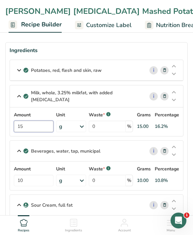
type input "1"
type input "20"
click at [122, 52] on div "Ingredients" at bounding box center [97, 51] width 174 height 8
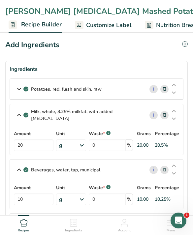
scroll to position [0, 0]
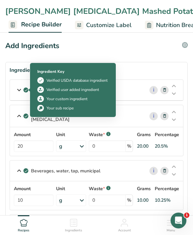
click at [24, 91] on icon at bounding box center [26, 90] width 4 height 6
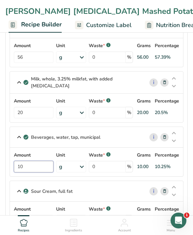
click at [34, 164] on input "10" at bounding box center [34, 167] width 40 height 12
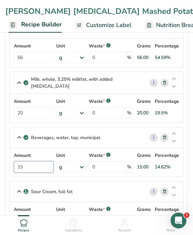
type input "15"
click at [66, 130] on div "Beverages, water, tap, municipal i Amount 15 Unit g Portions 1 fl oz 1 bottle 8…" at bounding box center [97, 152] width 174 height 50
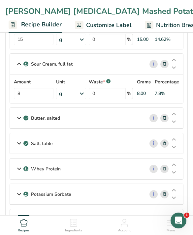
scroll to position [184, 0]
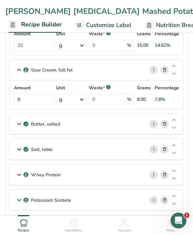
click at [50, 121] on p "Butter, salted" at bounding box center [45, 124] width 29 height 7
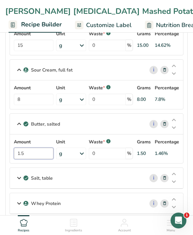
click at [28, 151] on input "1.5" at bounding box center [34, 154] width 40 height 12
click at [71, 118] on div "Butter, salted i Amount 1.7 Unit g Portions 1 pat (1" sq, 1/3" high) 1 tbsp 1 c…" at bounding box center [97, 139] width 174 height 50
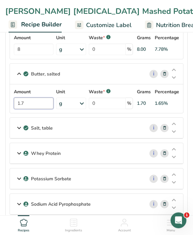
click at [27, 101] on input "1.7" at bounding box center [34, 104] width 40 height 12
type input "1"
type input "2"
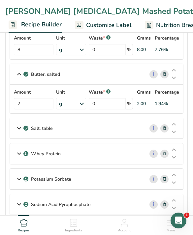
click at [75, 65] on div "Butter, salted i Amount 2 Unit g Portions 1 pat (1" sq, 1/3" high) 1 tbsp 1 cup…" at bounding box center [97, 89] width 174 height 50
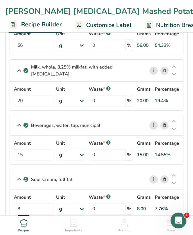
scroll to position [78, 0]
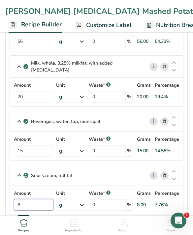
click at [29, 200] on input "8" at bounding box center [34, 205] width 40 height 12
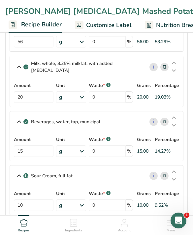
click at [45, 179] on div "Sour Cream, full fat i Amount 10 Unit g Weight Units g kg mg See more Volume Un…" at bounding box center [97, 190] width 174 height 50
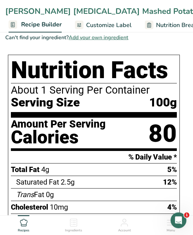
scroll to position [498, 0]
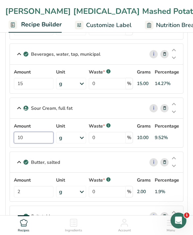
click at [35, 136] on input "10" at bounding box center [34, 138] width 40 height 12
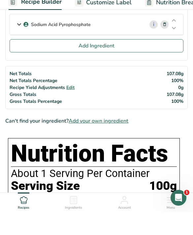
scroll to position [393, 0]
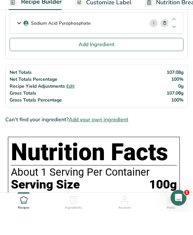
click at [22, 201] on span "Serving Size" at bounding box center [45, 208] width 69 height 14
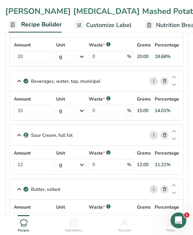
scroll to position [110, 0]
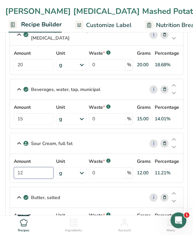
click at [29, 168] on input "12" at bounding box center [34, 174] width 40 height 12
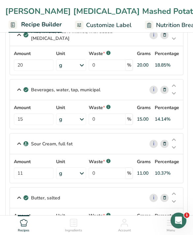
click at [32, 148] on div "Sour Cream, full fat i Amount 11 Unit g Weight Units g kg mg See more Volume Un…" at bounding box center [97, 158] width 174 height 50
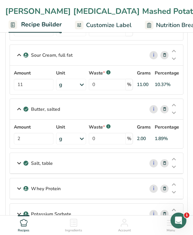
scroll to position [191, 0]
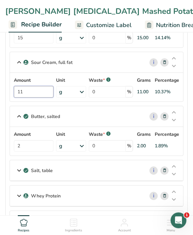
click at [35, 96] on input "11" at bounding box center [34, 93] width 40 height 12
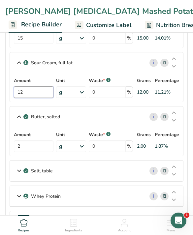
type input "12"
click at [27, 180] on div "Salt, table" at bounding box center [77, 171] width 134 height 20
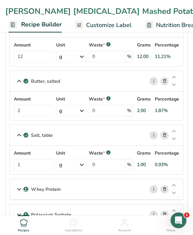
scroll to position [227, 0]
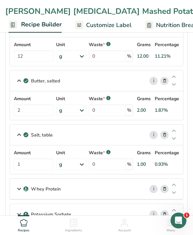
click at [21, 188] on icon at bounding box center [19, 189] width 8 height 12
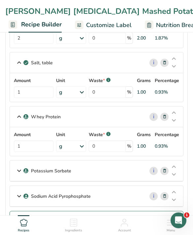
scroll to position [302, 0]
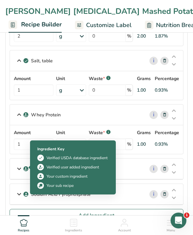
click at [127, 173] on div "Potassium Sorbate" at bounding box center [77, 169] width 134 height 20
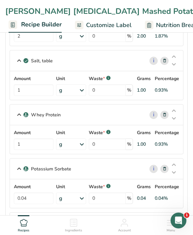
click at [55, 216] on div "Sodium Acid Pyrophosphate" at bounding box center [77, 223] width 134 height 20
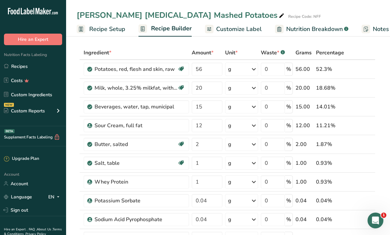
scroll to position [0, 0]
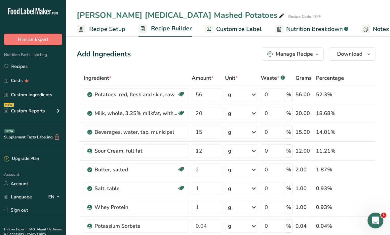
click at [46, 65] on link "Recipes" at bounding box center [33, 66] width 66 height 13
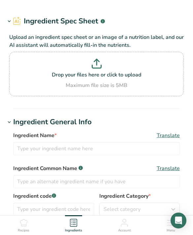
type input "Potatoes, red, flesh and skin, raw"
type input "Red Potatoes"
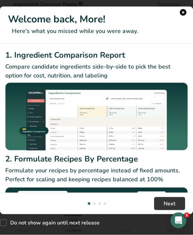
scroll to position [132, 0]
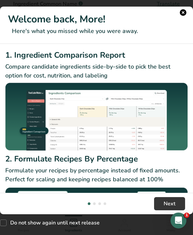
click at [182, 14] on button "New Features" at bounding box center [183, 12] width 7 height 7
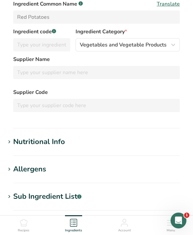
click at [18, 144] on div "Nutritional Info" at bounding box center [39, 142] width 52 height 11
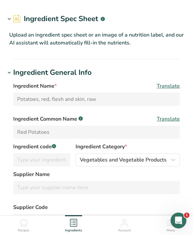
scroll to position [0, 0]
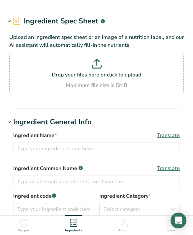
type input "Potatoes, red, flesh and skin, raw"
type input "Red Potatoes"
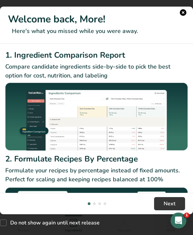
click at [182, 12] on h1 "Welcome back, More!" at bounding box center [96, 19] width 177 height 15
click at [183, 12] on button "New Features" at bounding box center [183, 12] width 7 height 7
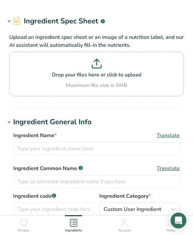
type input "Whey Protein"
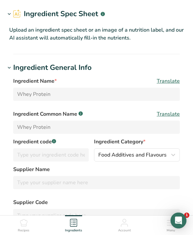
scroll to position [69, 0]
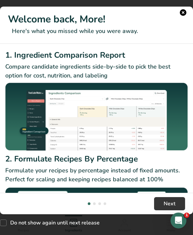
click at [187, 12] on header "Welcome back, More! Here's what you missed while you were away." at bounding box center [96, 25] width 193 height 37
click at [180, 12] on h1 "Welcome back, More!" at bounding box center [96, 19] width 177 height 15
click at [181, 14] on button "New Features" at bounding box center [183, 12] width 7 height 7
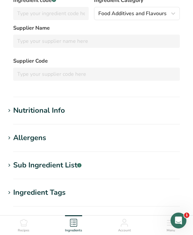
scroll to position [181, 0]
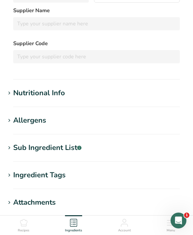
click at [82, 149] on rect at bounding box center [79, 148] width 4 height 4
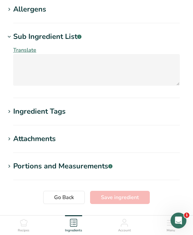
scroll to position [309, 0]
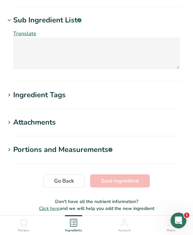
click at [151, 98] on h1 "Ingredient Tags" at bounding box center [96, 95] width 183 height 11
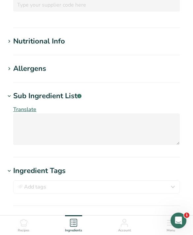
scroll to position [208, 0]
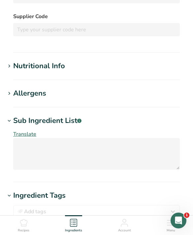
click at [152, 69] on h1 "Nutritional Info" at bounding box center [96, 66] width 183 height 11
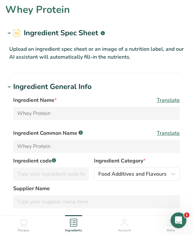
scroll to position [0, 0]
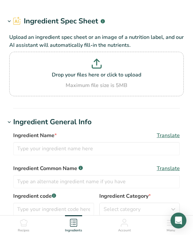
type input "Beverages, Whey protein powder isolate"
type input "Whey Protein Powder Isolate"
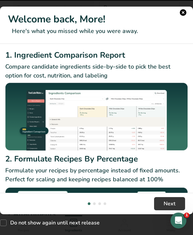
scroll to position [190, 0]
click at [186, 13] on button "New Features" at bounding box center [183, 12] width 7 height 7
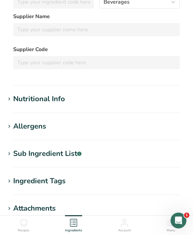
click at [131, 101] on h1 "Nutritional Info" at bounding box center [96, 99] width 183 height 11
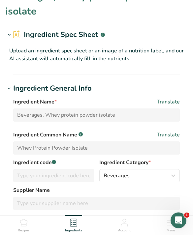
scroll to position [0, 0]
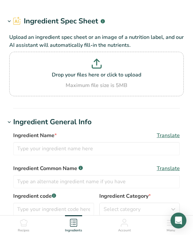
type input "Whey Protein"
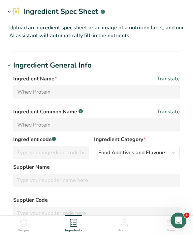
type input "353.125"
type KJ "1477.5"
type Fat "1.563"
type Fat "0.938"
type Fat "0"
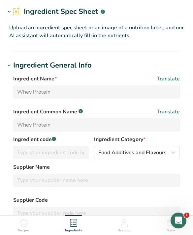
type input "15.937"
type input "156.25"
type Carbohydrates "6.25"
type Fiber "3.125"
type Sugars "0"
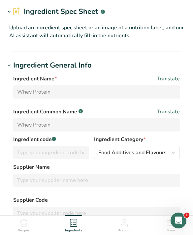
type input "78.125"
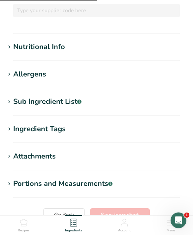
scroll to position [228, 0]
click at [157, 45] on h1 "Nutritional Info" at bounding box center [96, 47] width 183 height 11
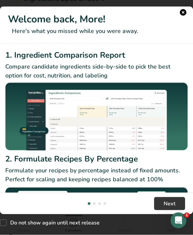
click at [181, 13] on button "New Features" at bounding box center [183, 12] width 7 height 7
